Goal: Use online tool/utility: Utilize a website feature to perform a specific function

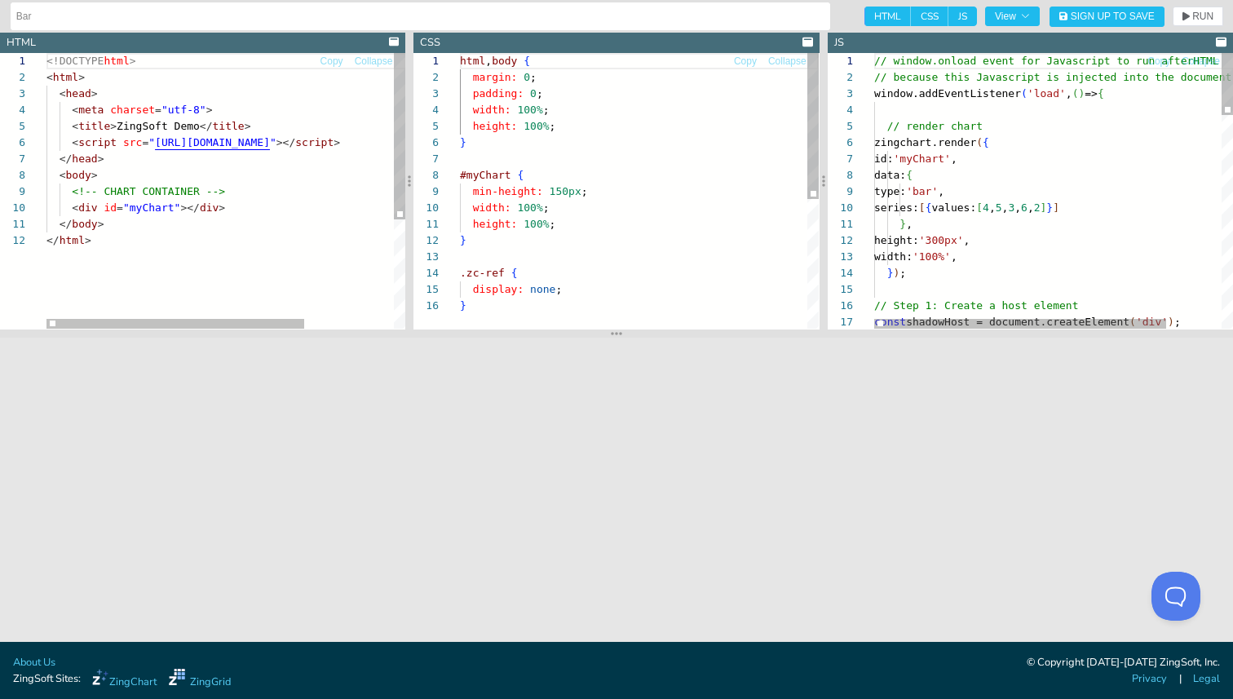
scroll to position [163, 0]
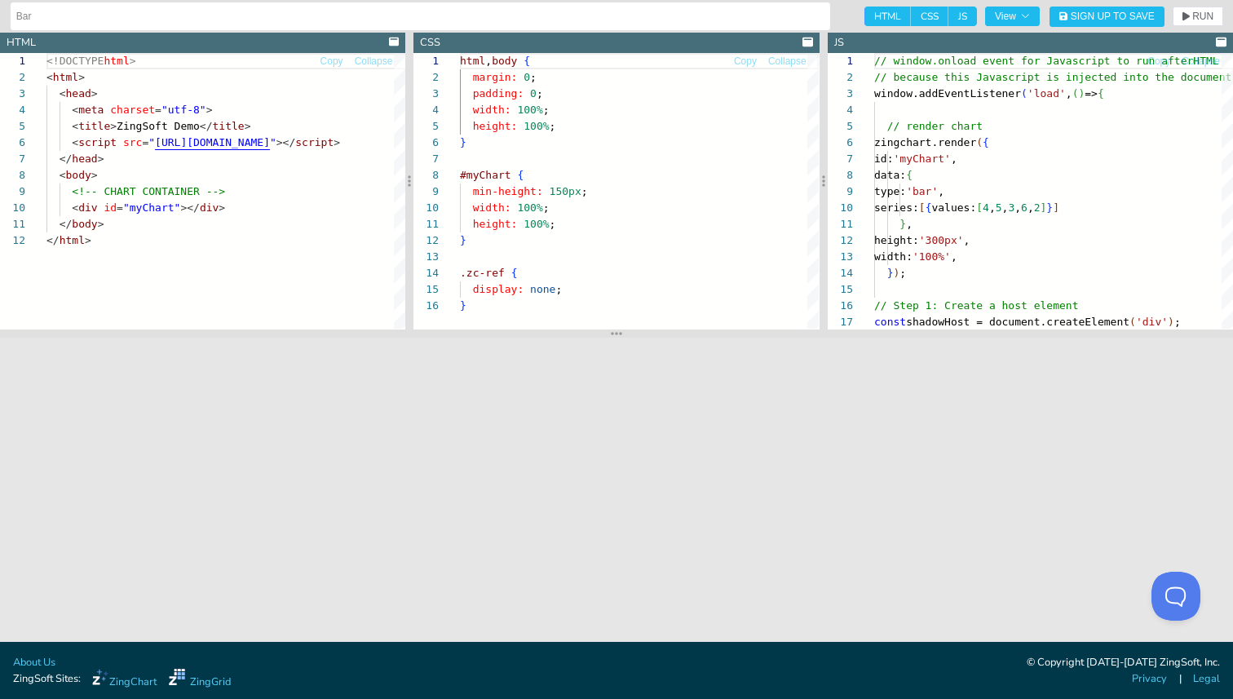
click at [919, 19] on span "CSS" at bounding box center [929, 17] width 37 height 20
click at [919, 17] on input "CSS" at bounding box center [916, 12] width 11 height 11
checkbox input "false"
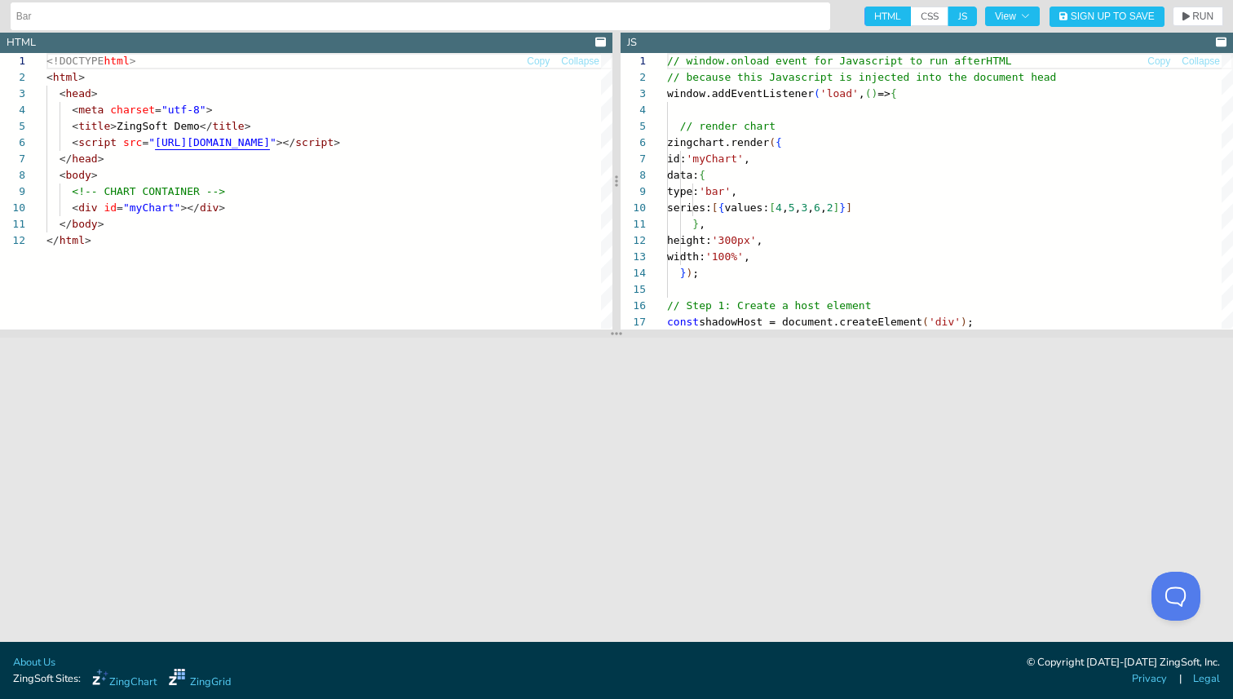
click at [880, 24] on span "HTML" at bounding box center [887, 17] width 46 height 20
click at [875, 17] on input "HTML" at bounding box center [869, 12] width 11 height 11
checkbox input "false"
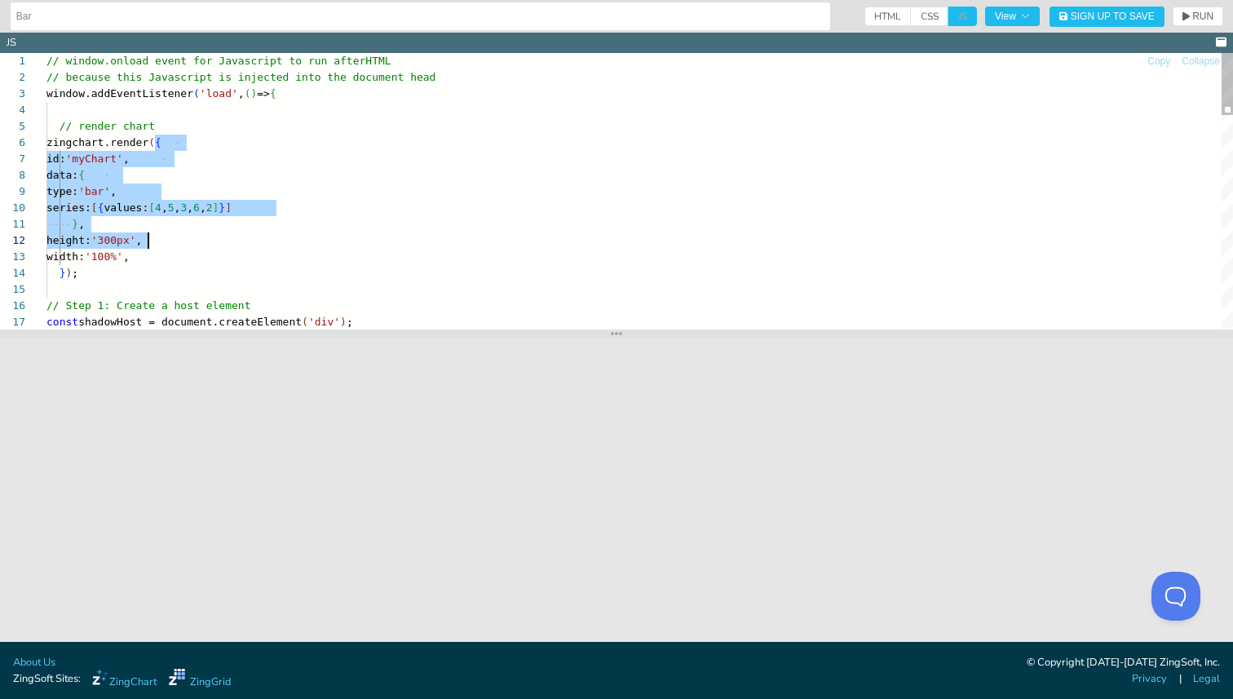
scroll to position [82, 32]
drag, startPoint x: 156, startPoint y: 146, endPoint x: 139, endPoint y: 276, distance: 130.7
click at [139, 276] on div "const shadowHost = document.createElement ( 'div' ) ; // Step 1: Create a host …" at bounding box center [639, 663] width 1186 height 1221
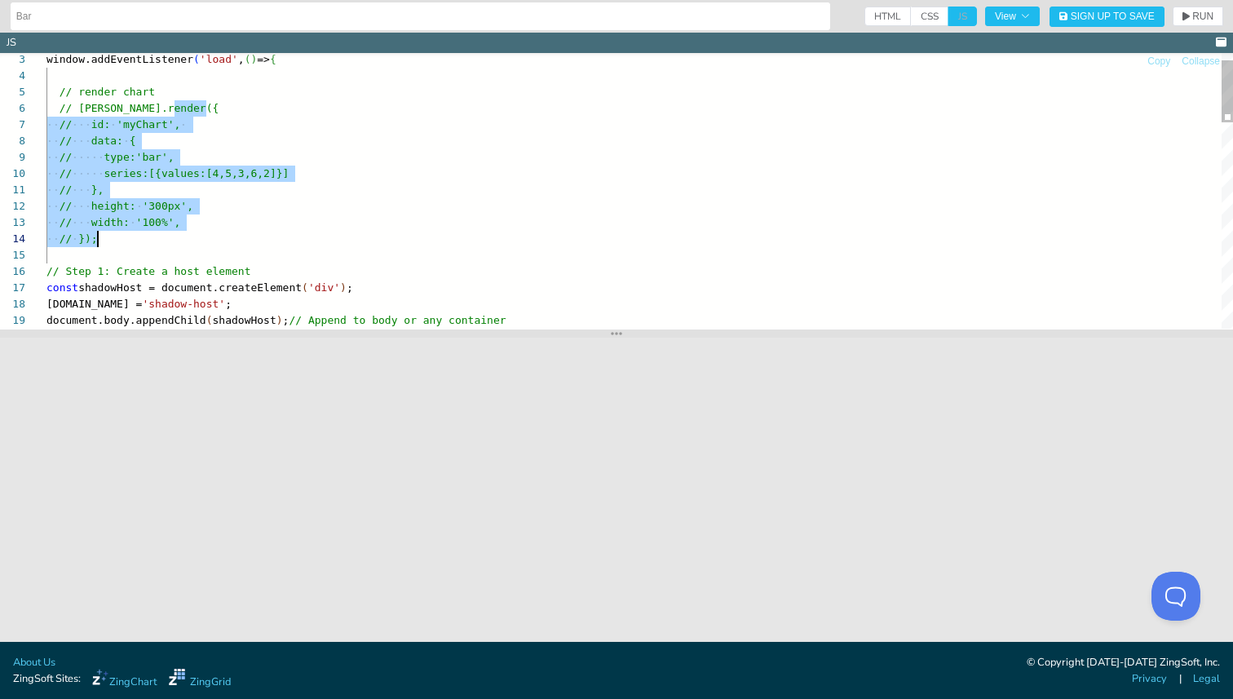
scroll to position [82, 51]
click at [1199, 12] on span "RUN" at bounding box center [1202, 16] width 21 height 10
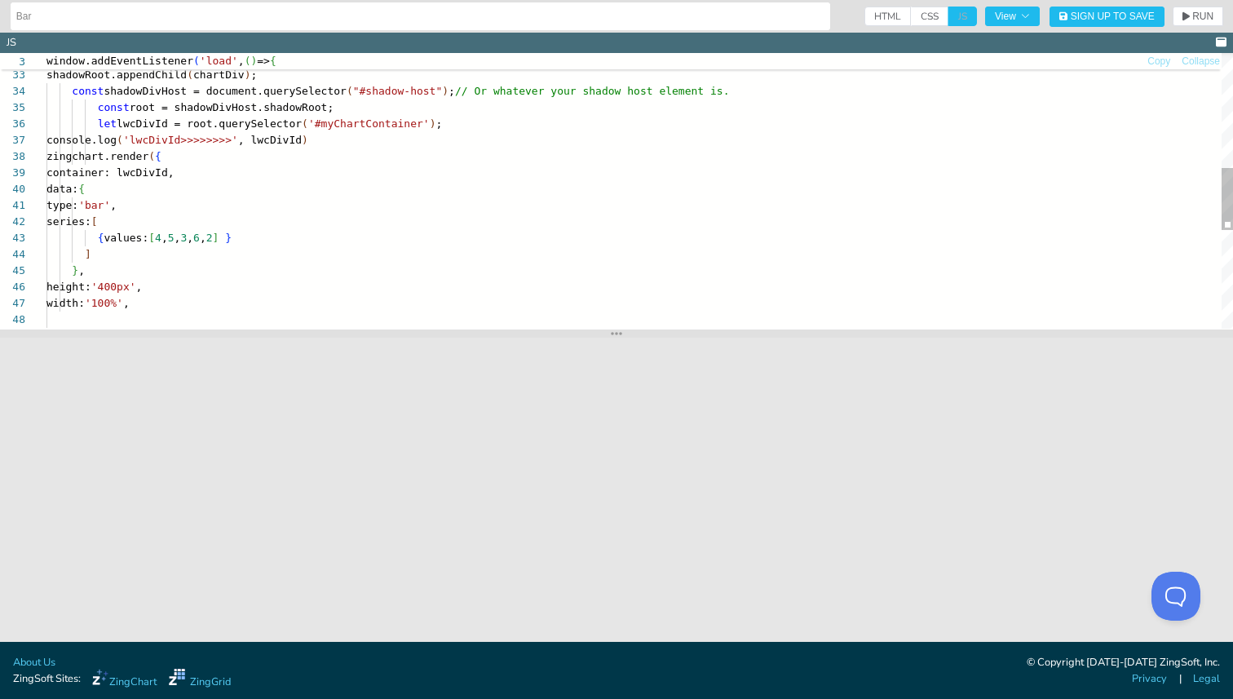
click at [417, 130] on div "{ values: [ 4 , 5 , 3 , 6 , 2 ] } ] } , height: '400px' , series: [ type: 'bar'…" at bounding box center [639, 155] width 1186 height 1221
click at [153, 168] on div "{ values: [ 4 , 5 , 3 , 6 , 2 ] } ] } , height: '400px' , series: [ type: 'bar'…" at bounding box center [639, 155] width 1186 height 1221
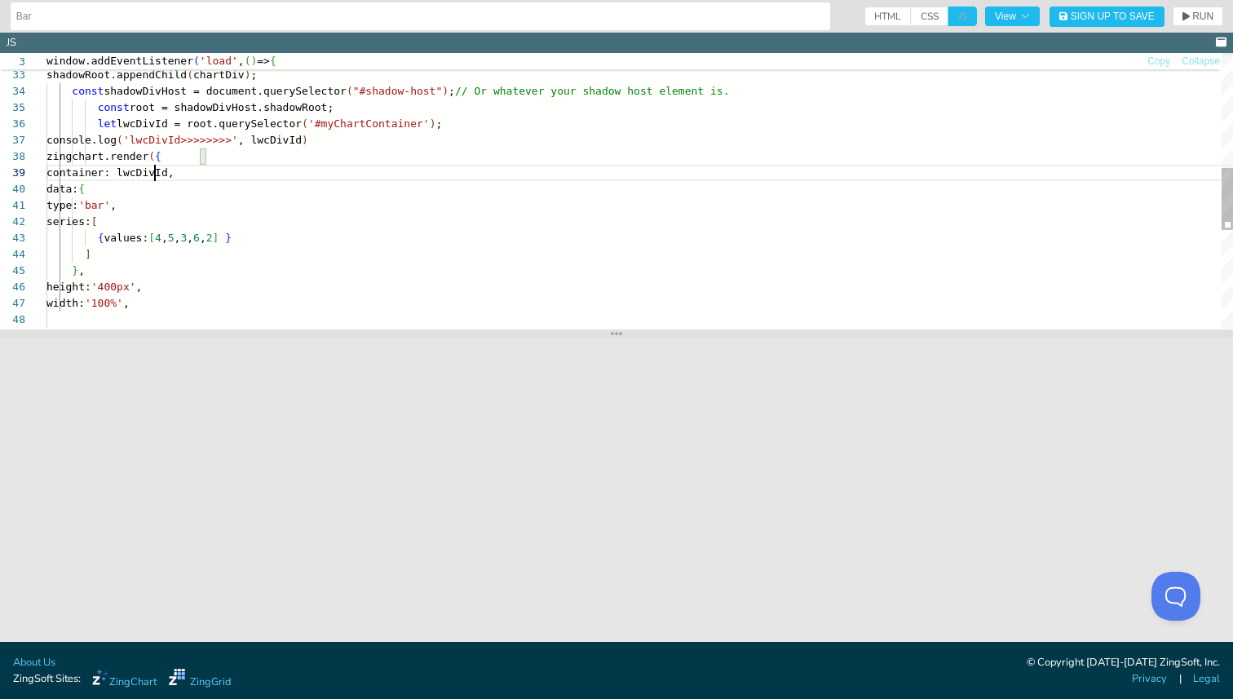
click at [153, 168] on div "{ values: [ 4 , 5 , 3 , 6 , 2 ] } ] } , height: '400px' , series: [ type: 'bar'…" at bounding box center [639, 155] width 1186 height 1221
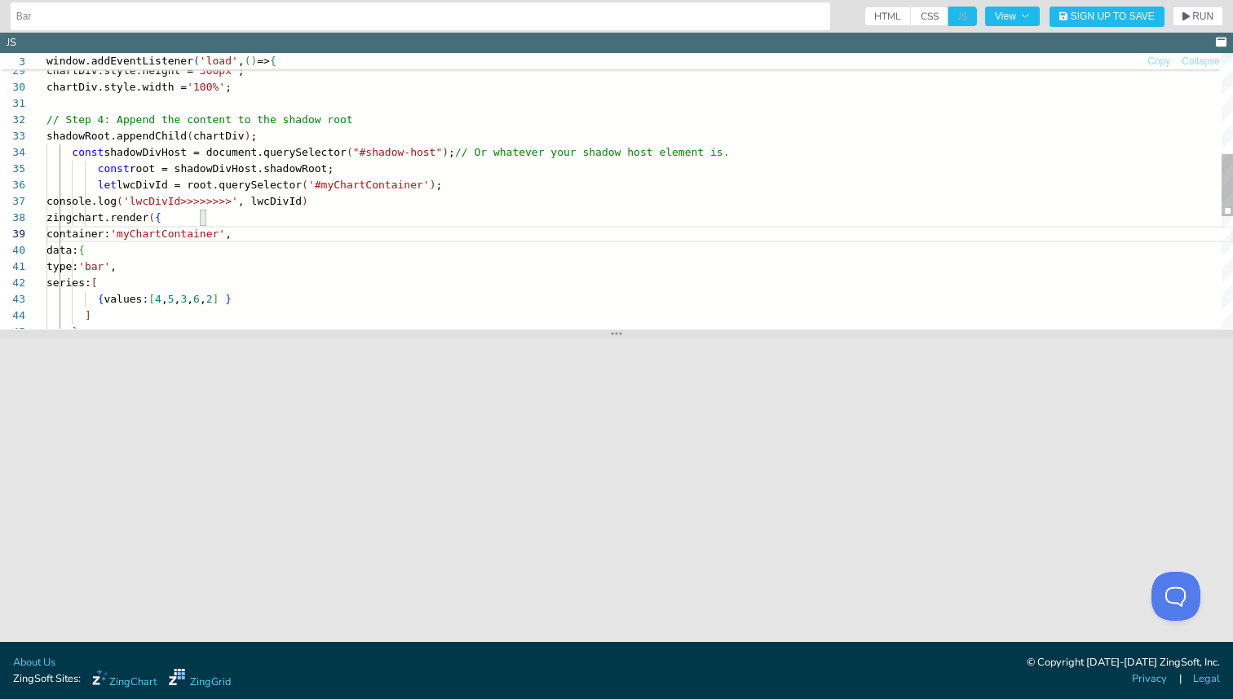
click at [107, 234] on div "chartDiv.style.border = '2px solid blue' ; chartDiv.style.height = '300px' ; ch…" at bounding box center [639, 216] width 1186 height 1221
click at [1184, 21] on button "RUN" at bounding box center [1197, 17] width 51 height 20
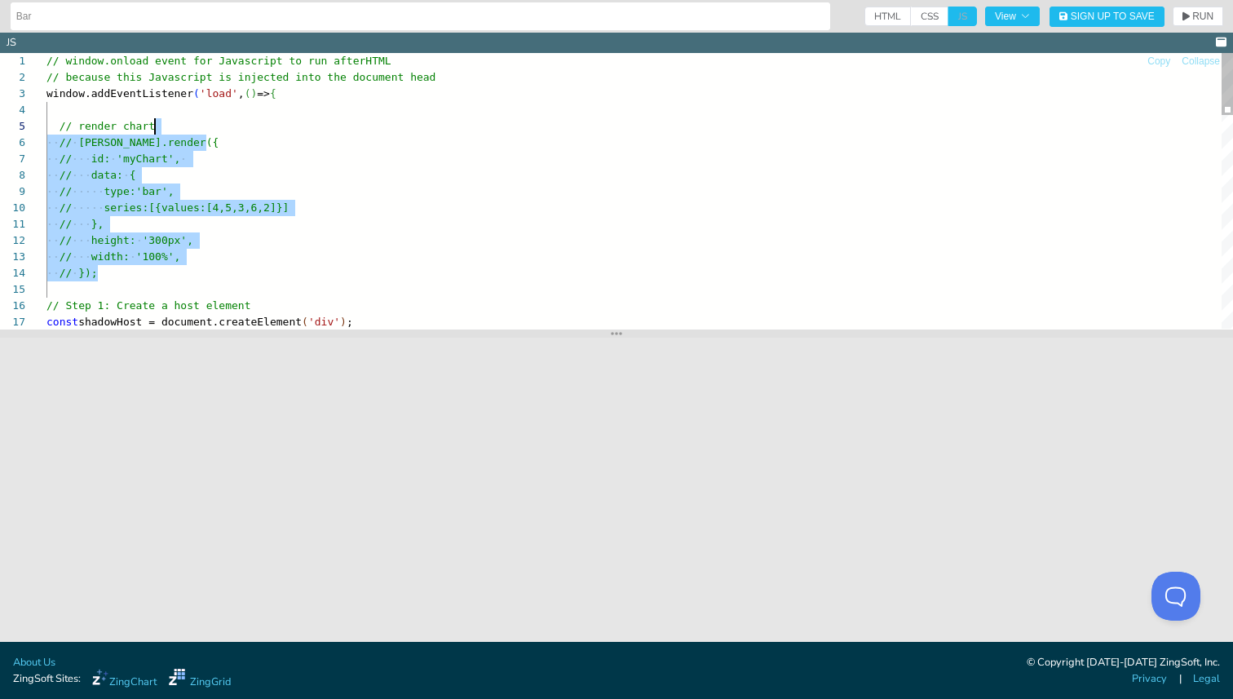
drag, startPoint x: 141, startPoint y: 271, endPoint x: 167, endPoint y: 130, distance: 144.2
click at [167, 130] on div "const shadowHost = document.createElement ( 'div' ) ; // Step 1: Create a host …" at bounding box center [639, 663] width 1186 height 1221
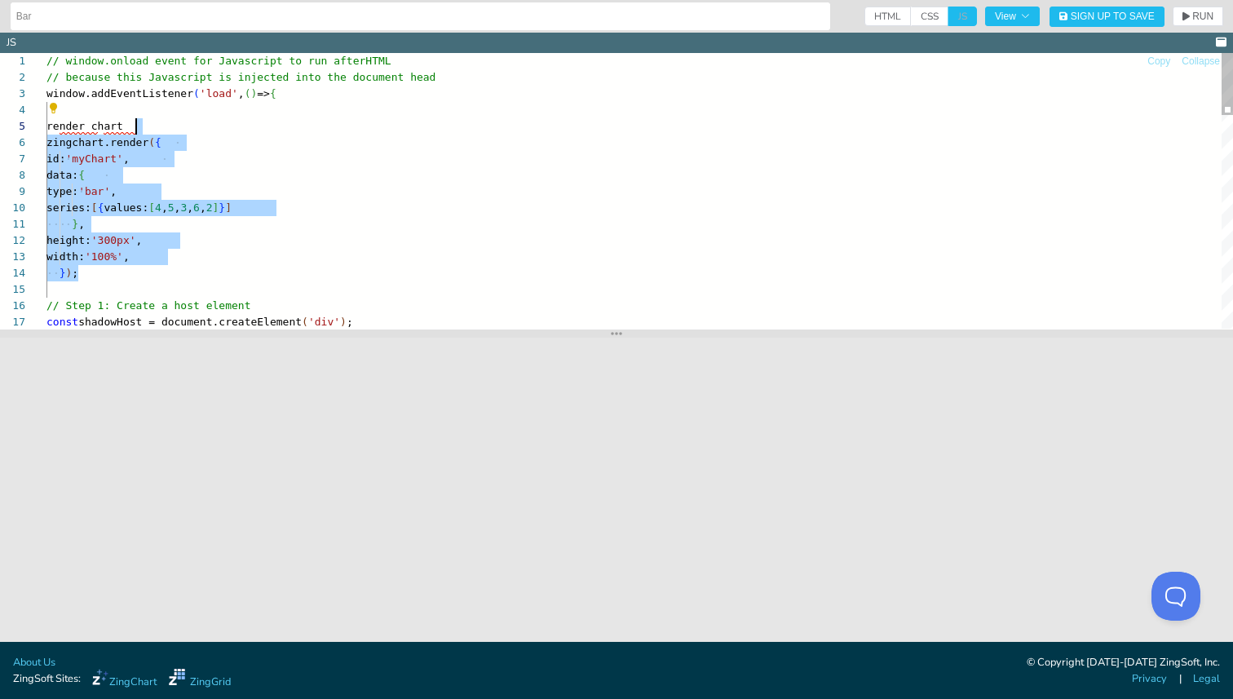
click at [82, 161] on div "const shadowHost = document.createElement ( 'div' ) ; // Step 1: Create a host …" at bounding box center [639, 663] width 1186 height 1221
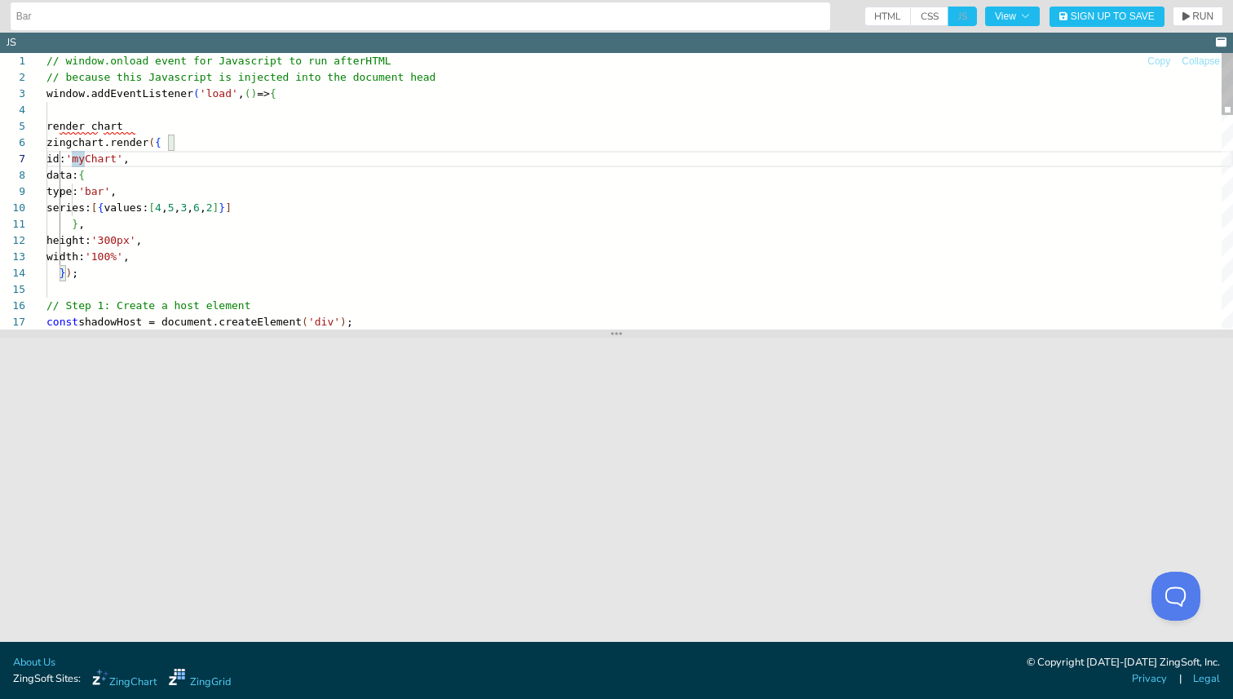
click at [92, 129] on div "const shadowHost = document.createElement ( 'div' ) ; // Step 1: Create a host …" at bounding box center [639, 663] width 1186 height 1221
click at [84, 155] on div "const shadowHost = document.createElement ( 'div' ) ; // Step 1: Create a host …" at bounding box center [639, 663] width 1186 height 1221
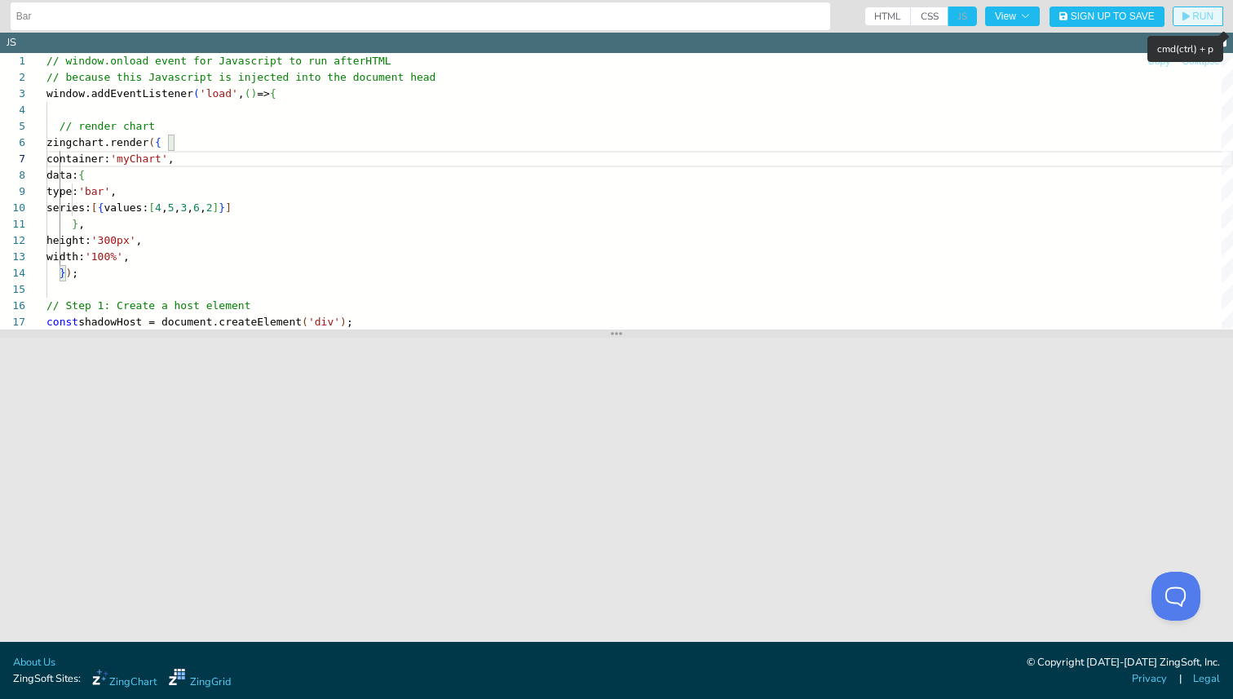
click at [1206, 24] on button "RUN" at bounding box center [1197, 17] width 51 height 20
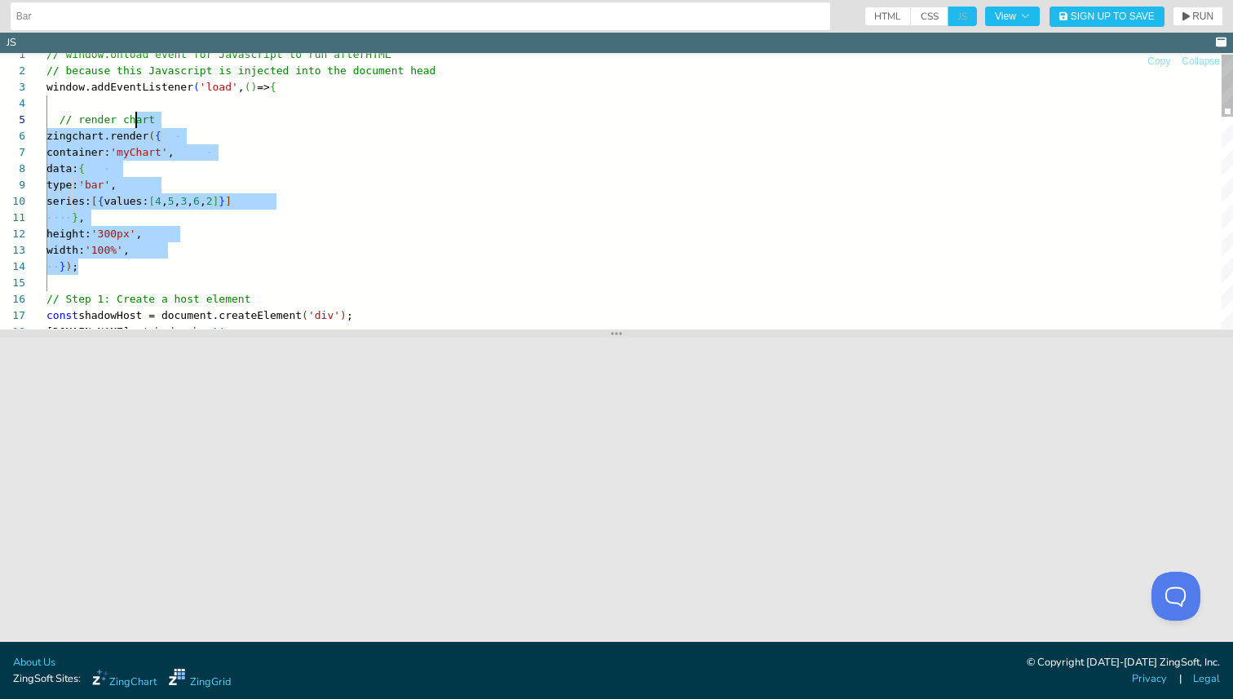
scroll to position [82, 90]
drag, startPoint x: 130, startPoint y: 262, endPoint x: 137, endPoint y: 130, distance: 133.1
click at [137, 130] on div "const shadowHost = document.createElement ( 'div' ) ; // Step 1: Create a host …" at bounding box center [639, 656] width 1186 height 1221
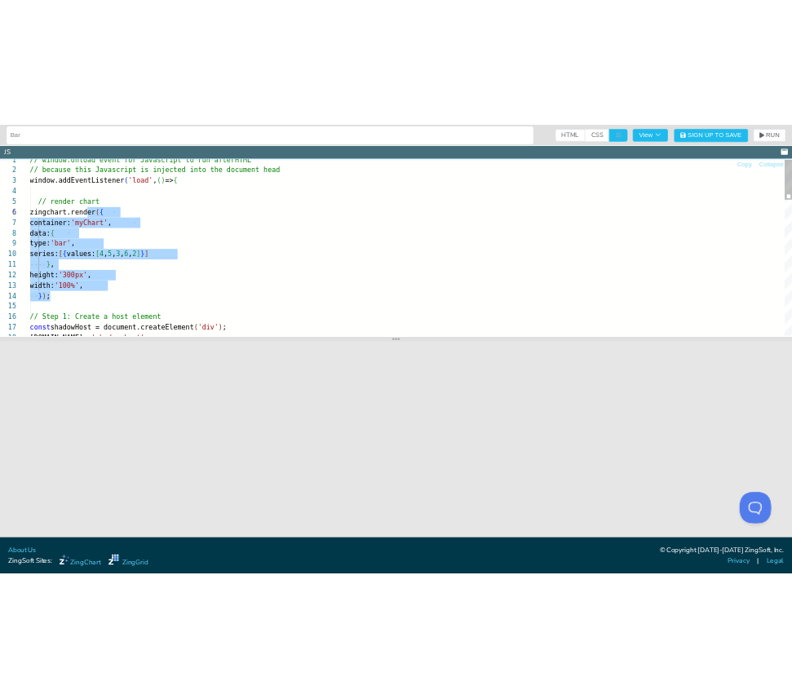
scroll to position [82, 108]
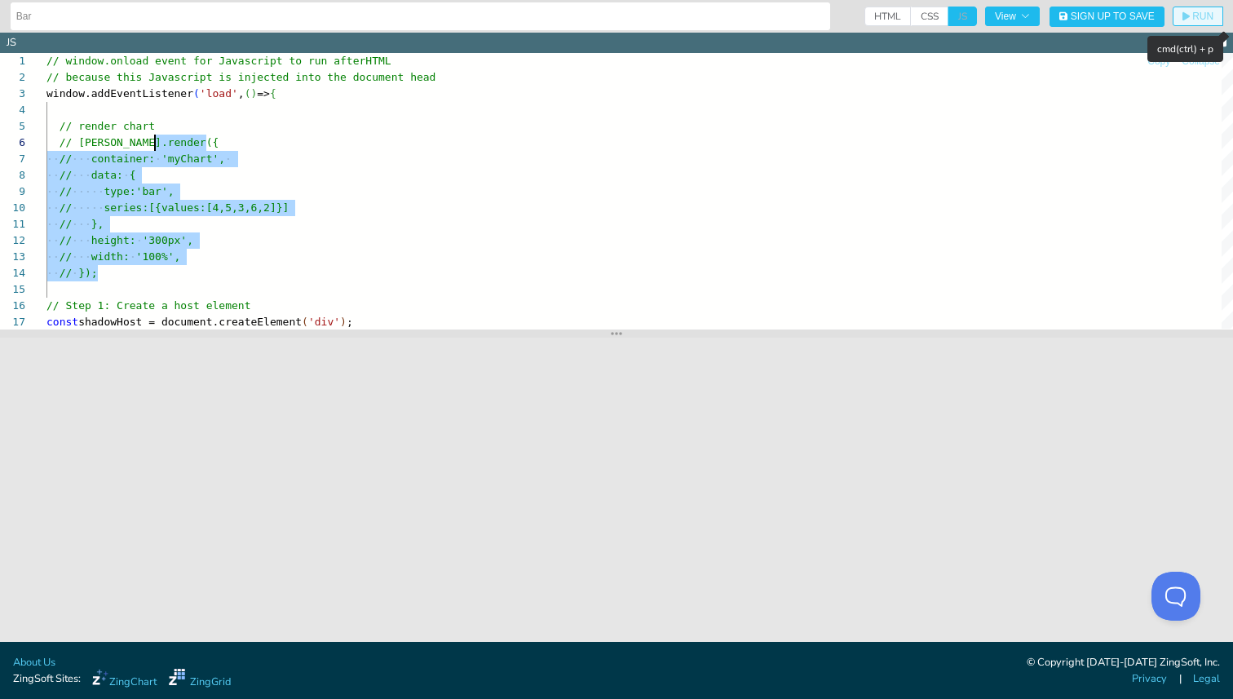
click at [1189, 19] on span "RUN" at bounding box center [1197, 16] width 31 height 10
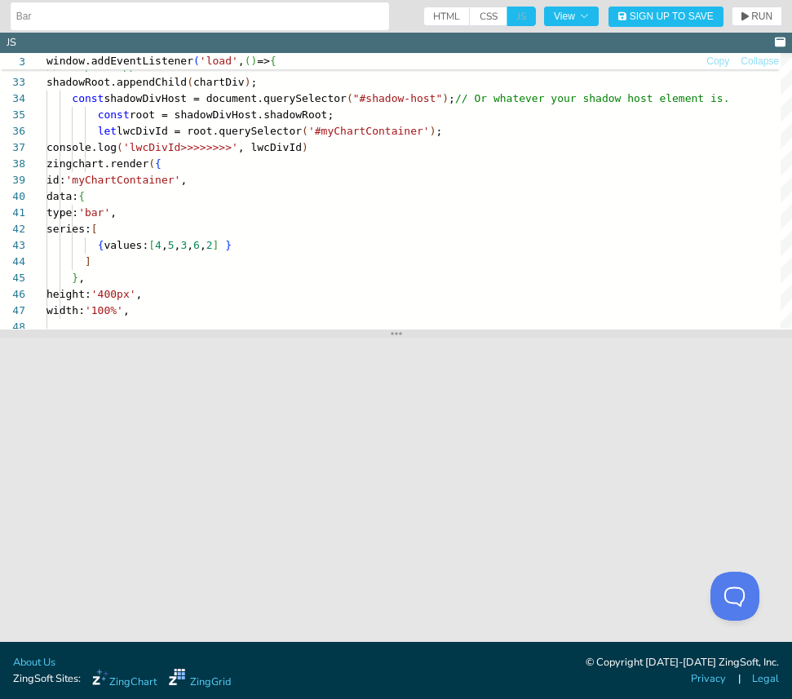
click at [746, 26] on section "HTML CSS JS View Sign Up to Save RUN SETTINGS" at bounding box center [598, 17] width 366 height 20
click at [747, 10] on button "RUN" at bounding box center [756, 17] width 51 height 20
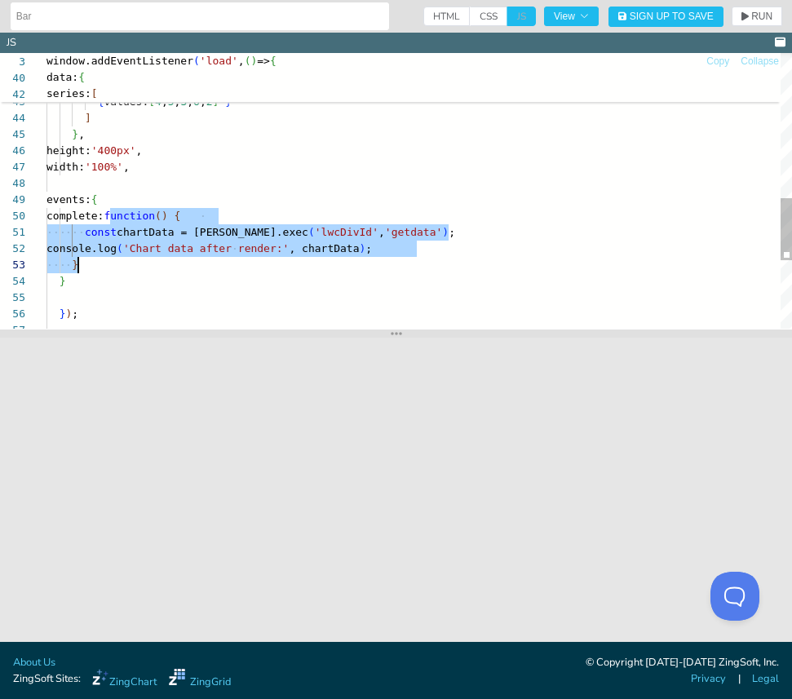
drag, startPoint x: 111, startPoint y: 218, endPoint x: 106, endPoint y: 261, distance: 43.5
click at [106, 261] on div "height: '400px' , width: '100%' , events: { complete: function ( ) { const char…" at bounding box center [418, 19] width 745 height 1221
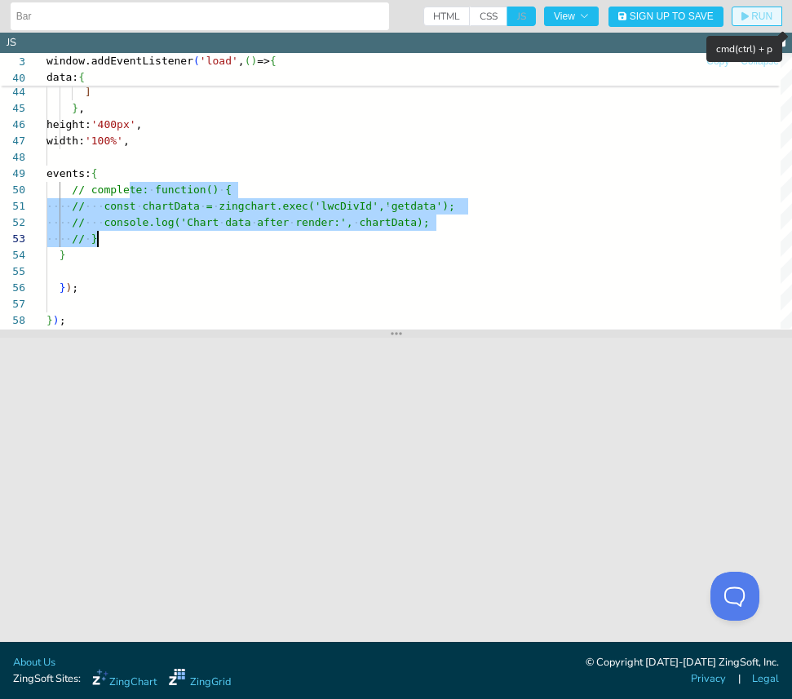
click at [742, 10] on button "RUN" at bounding box center [756, 17] width 51 height 20
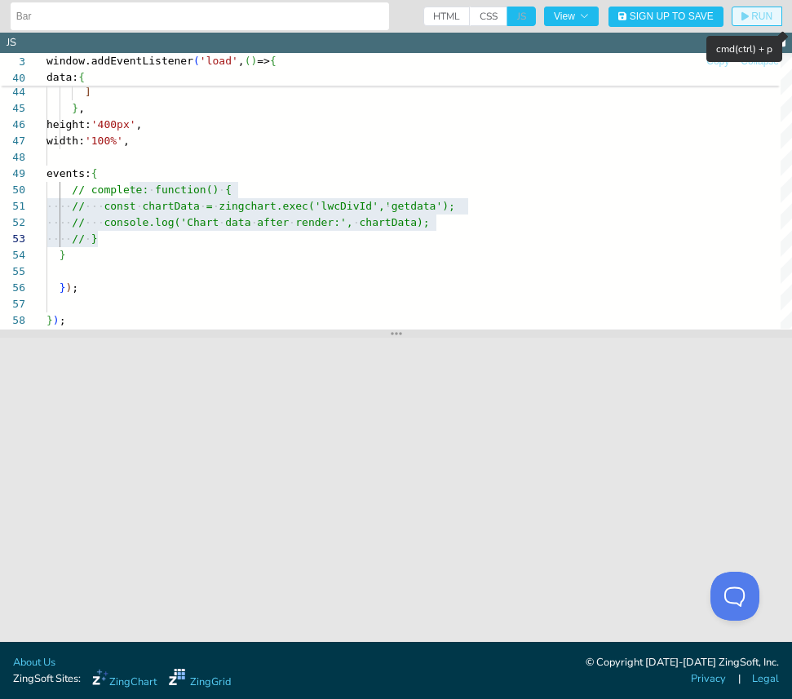
click at [766, 24] on button "RUN" at bounding box center [756, 17] width 51 height 20
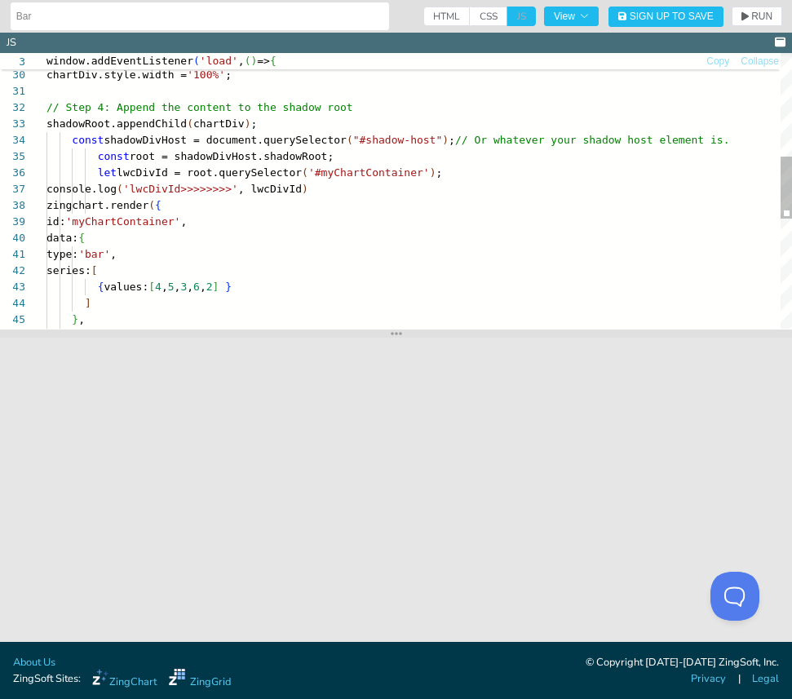
type textarea "// Step 4: Append the content to the shadow root shadowRoot.appendChild(chartDi…"
drag, startPoint x: 330, startPoint y: 171, endPoint x: 364, endPoint y: 169, distance: 33.5
click at [364, 169] on div "} , ] { values: [ 4 , 5 , 3 , 6 , 2 ] } series: [ type: 'bar' , data: { id: 'my…" at bounding box center [418, 204] width 745 height 1221
click at [337, 165] on div "} , ] { values: [ 4 , 5 , 3 , 6 , 2 ] } series: [ type: 'bar' , data: { id: 'my…" at bounding box center [418, 204] width 745 height 1221
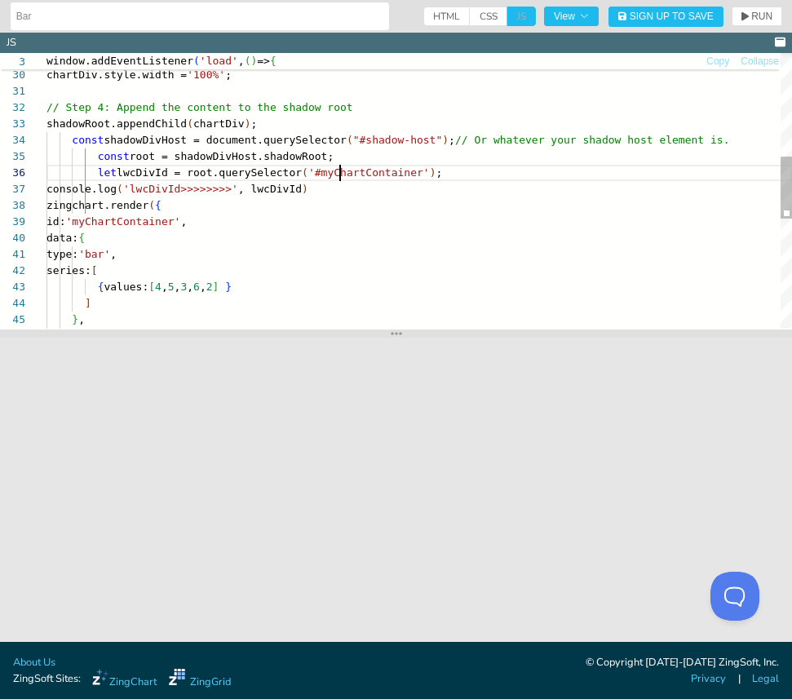
scroll to position [82, 293]
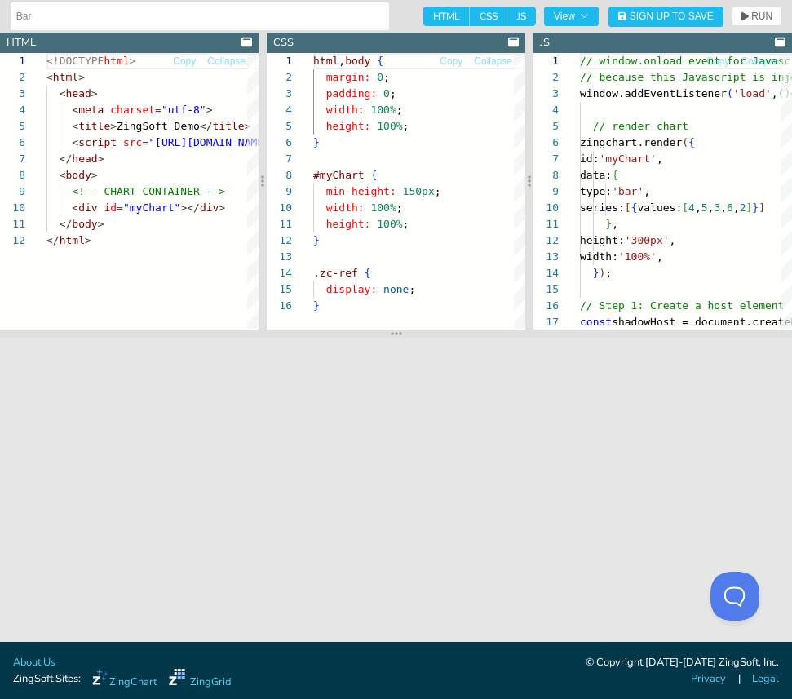
scroll to position [163, 0]
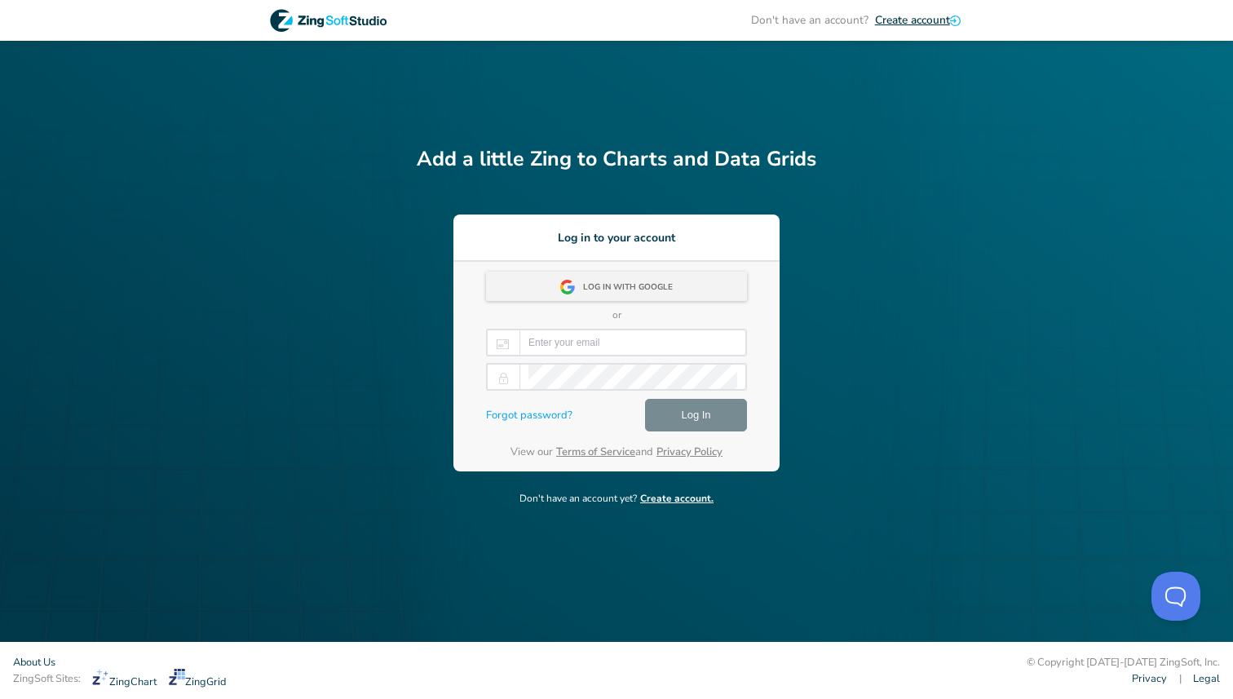
click at [680, 298] on div "Log in with Google" at bounding box center [632, 287] width 99 height 29
